Goal: Transaction & Acquisition: Download file/media

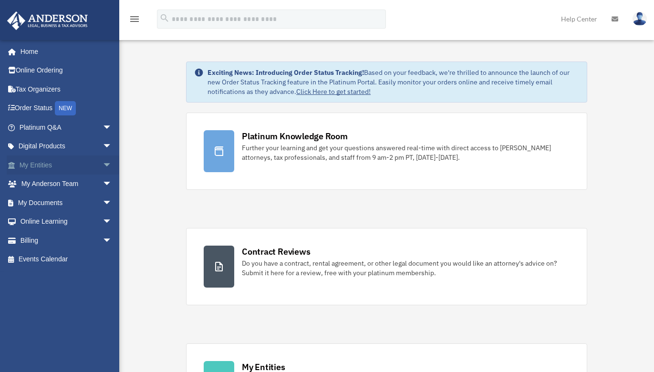
click at [102, 167] on span "arrow_drop_down" at bounding box center [111, 165] width 19 height 20
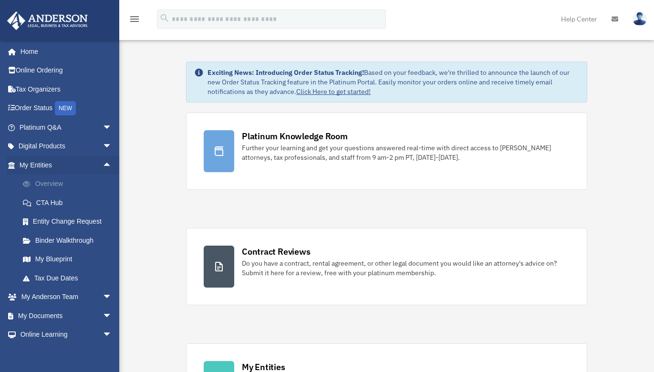
click at [54, 187] on link "Overview" at bounding box center [69, 183] width 113 height 19
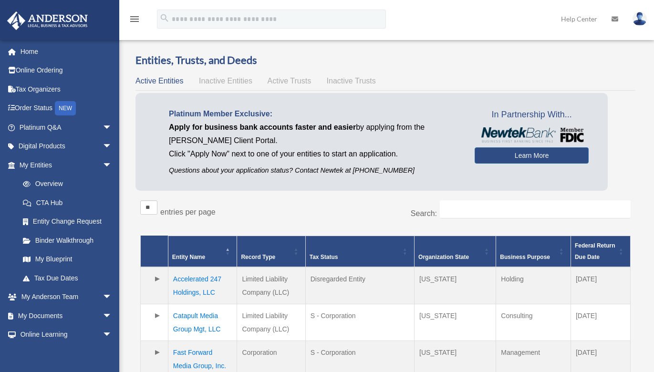
scroll to position [48, 0]
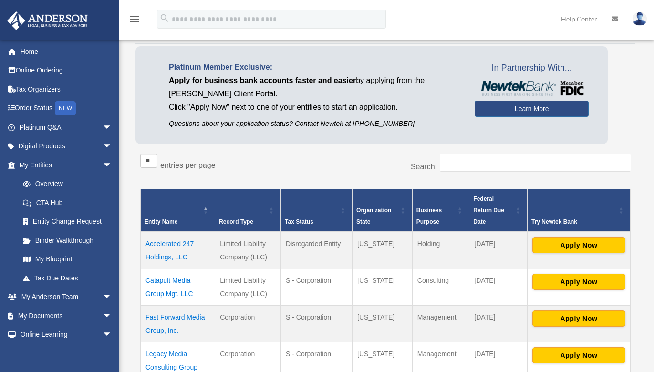
click at [173, 284] on td "Catapult Media Group Mgt, LLC" at bounding box center [178, 286] width 74 height 37
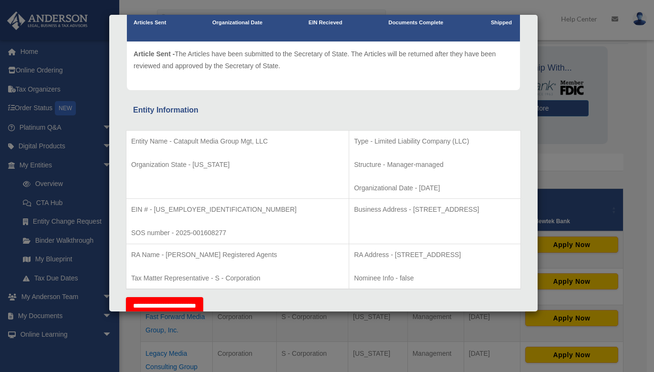
scroll to position [143, 0]
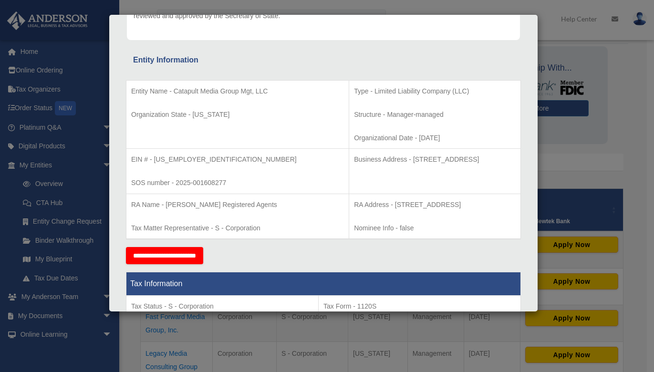
click at [85, 198] on div "Details × Articles Sent Organizational Date" at bounding box center [327, 186] width 654 height 372
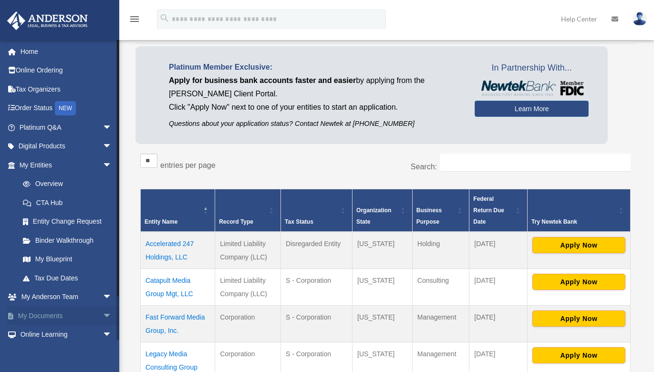
click at [102, 317] on span "arrow_drop_down" at bounding box center [111, 316] width 19 height 20
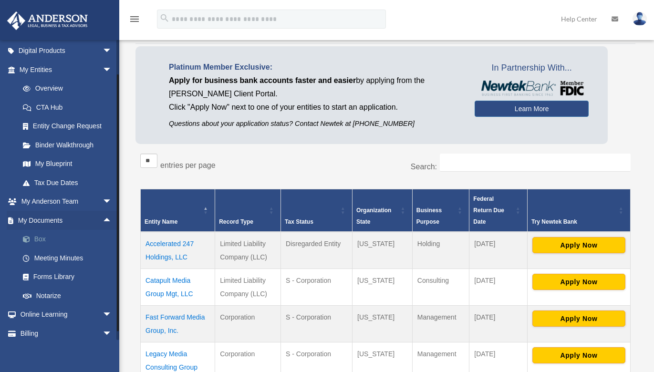
click at [51, 242] on link "Box" at bounding box center [69, 239] width 113 height 19
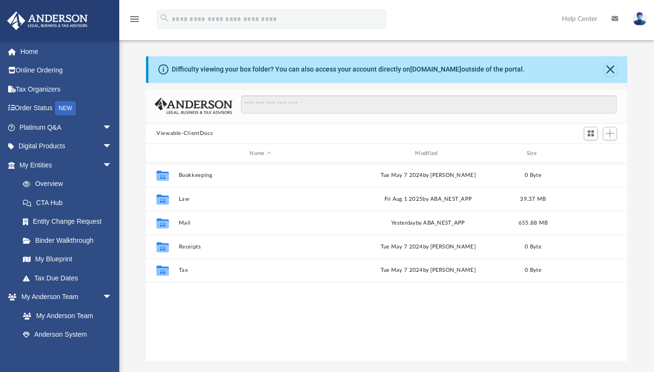
scroll to position [209, 474]
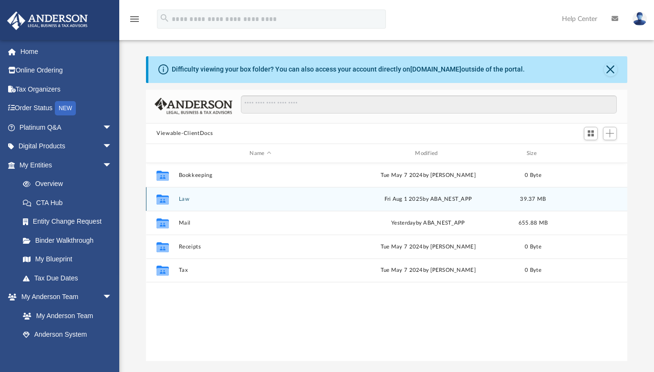
click at [184, 199] on button "Law" at bounding box center [261, 199] width 164 height 6
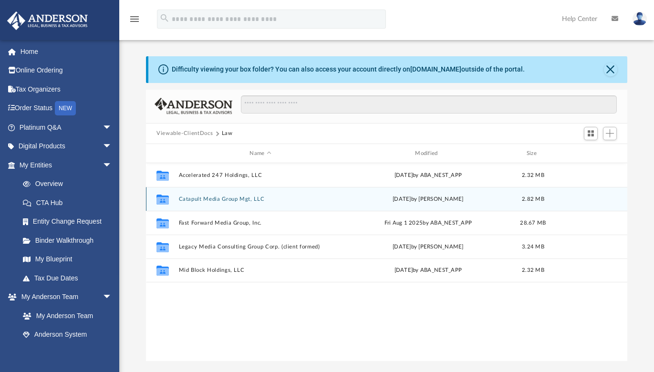
click at [219, 197] on button "Catapult Media Group Mgt, LLC" at bounding box center [261, 199] width 164 height 6
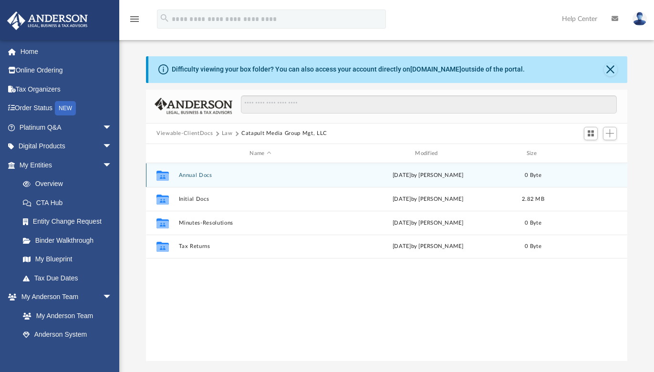
click at [205, 173] on button "Annual Docs" at bounding box center [261, 175] width 164 height 6
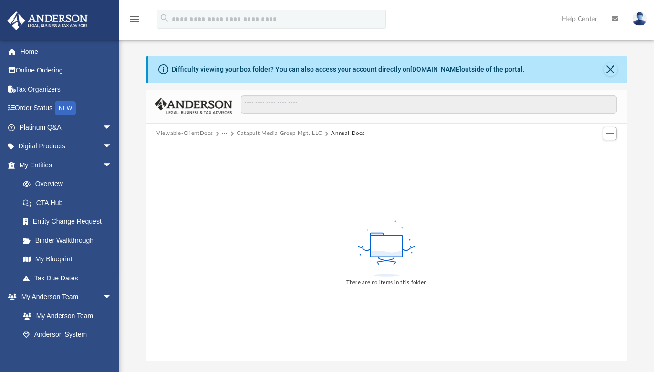
click at [609, 50] on div "Difficulty viewing your box folder? You can also access your account directly o…" at bounding box center [386, 198] width 534 height 325
click at [285, 134] on button "Catapult Media Group Mgt, LLC" at bounding box center [279, 133] width 86 height 9
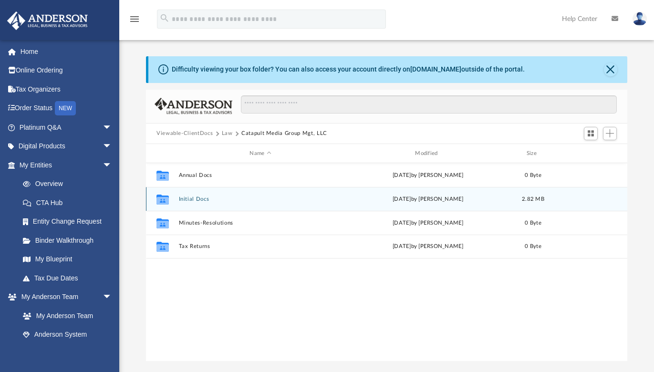
click at [205, 200] on button "Initial Docs" at bounding box center [261, 199] width 164 height 6
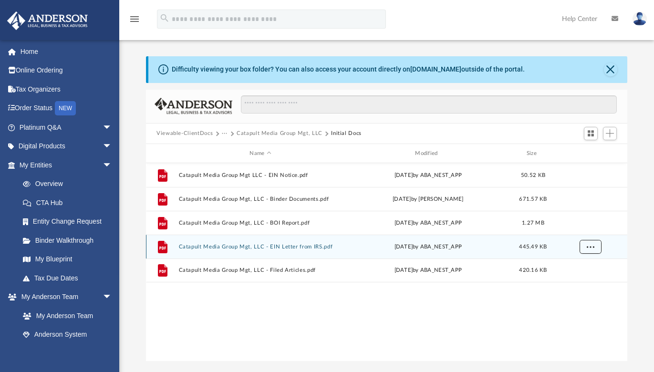
click at [594, 249] on button "More options" at bounding box center [590, 247] width 22 height 14
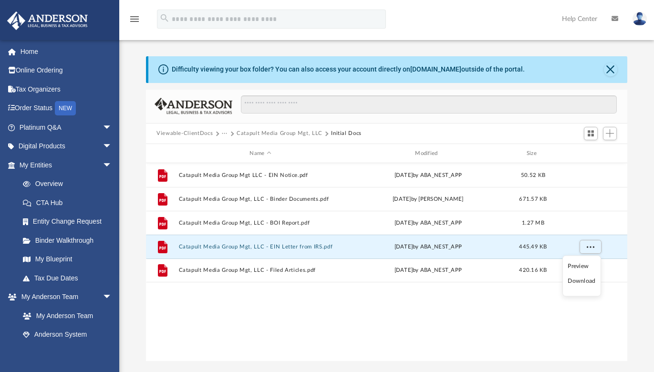
click at [592, 277] on li "Download" at bounding box center [581, 281] width 28 height 10
click at [588, 247] on span "More options" at bounding box center [590, 246] width 8 height 5
click at [644, 244] on div "Difficulty viewing your box folder? You can also access your account directly o…" at bounding box center [386, 208] width 534 height 305
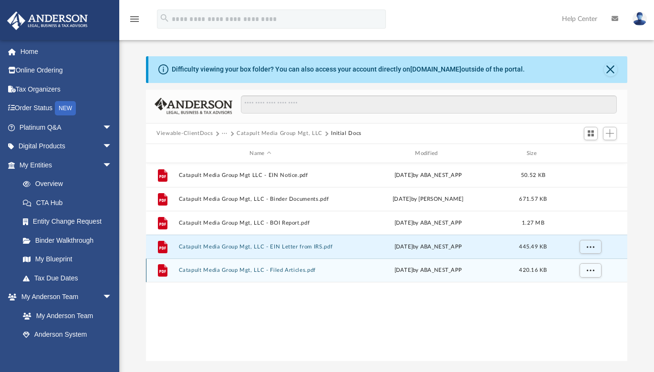
click at [614, 271] on div "grid" at bounding box center [589, 270] width 67 height 18
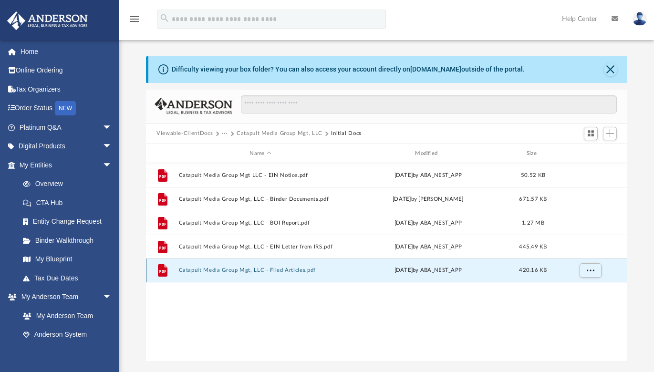
scroll to position [0, 0]
